Goal: Navigation & Orientation: Find specific page/section

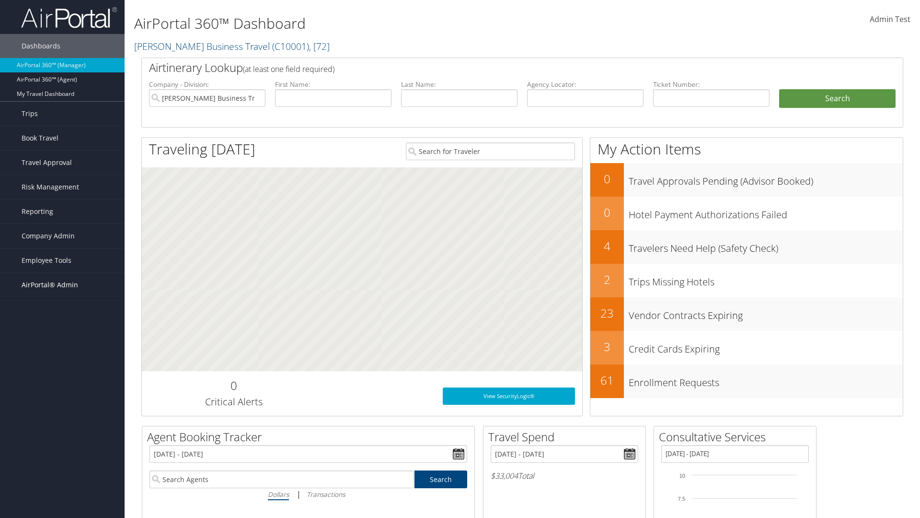
click at [62, 285] on span "AirPortal® Admin" at bounding box center [50, 285] width 57 height 24
click at [62, 437] on link "SAP" at bounding box center [62, 444] width 125 height 14
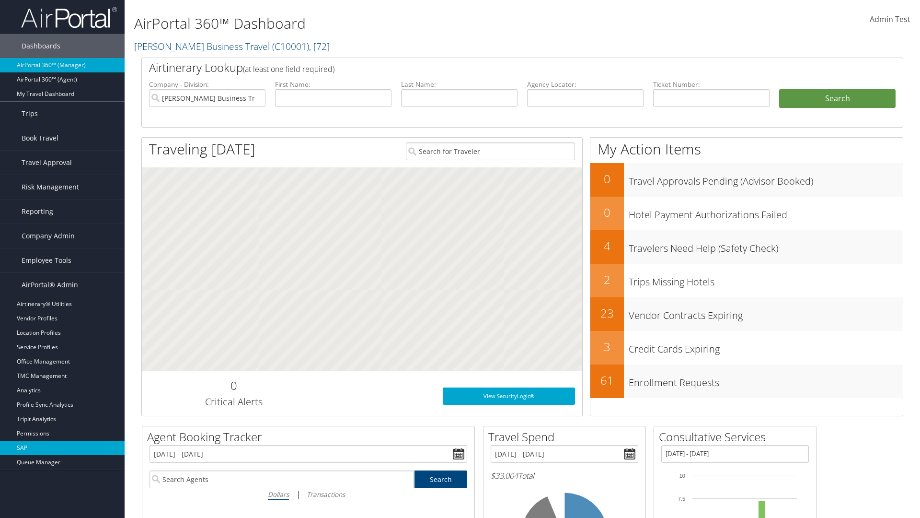
scroll to position [189, 0]
